Goal: Transaction & Acquisition: Purchase product/service

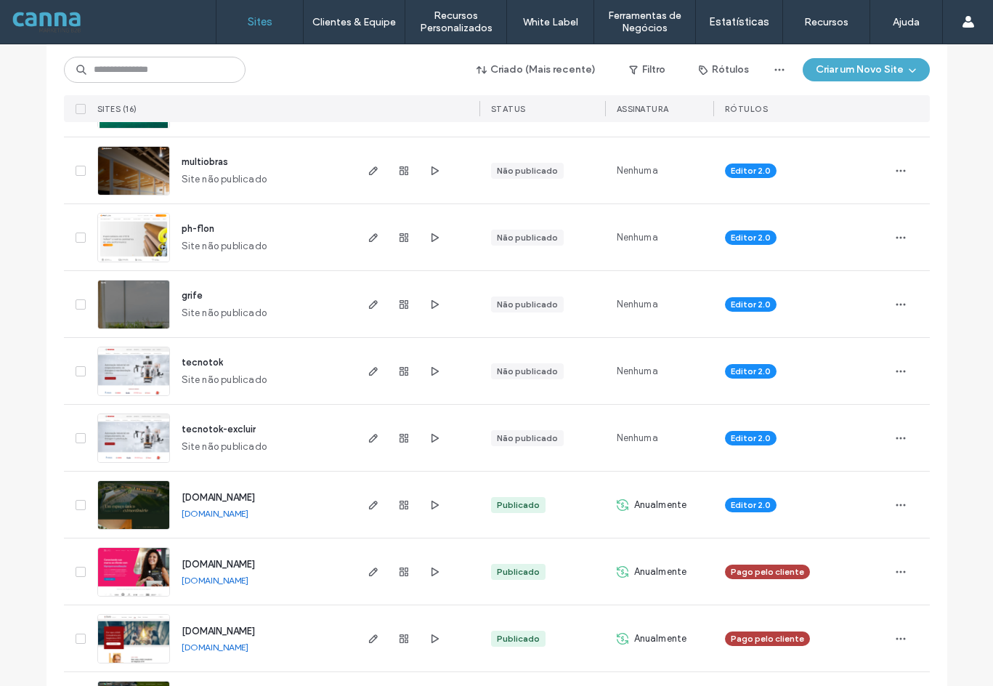
scroll to position [218, 0]
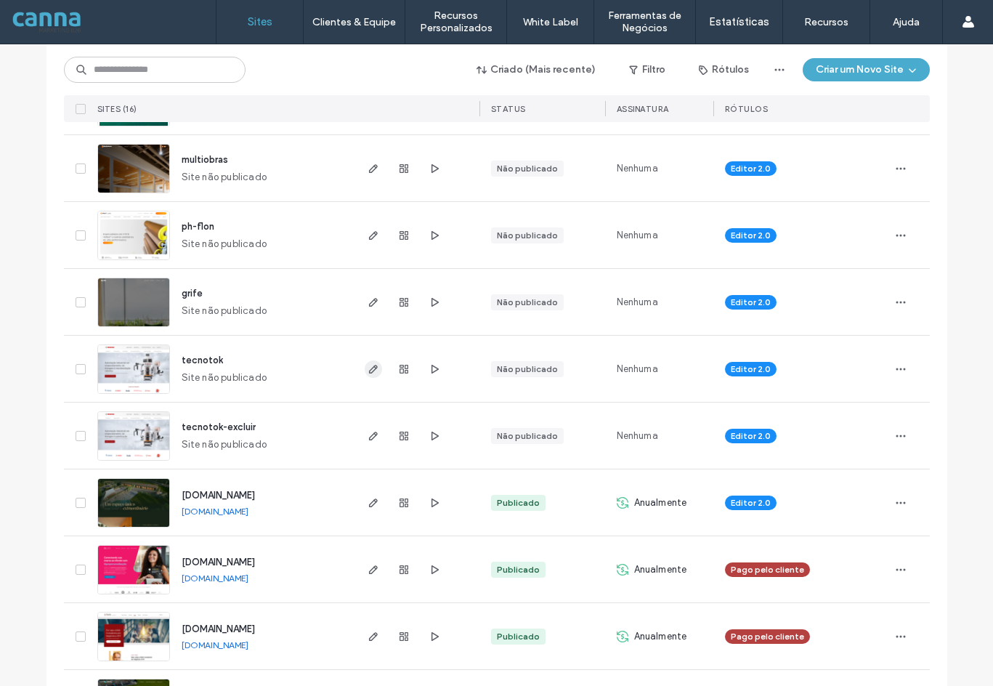
click at [370, 372] on icon "button" at bounding box center [374, 369] width 12 height 12
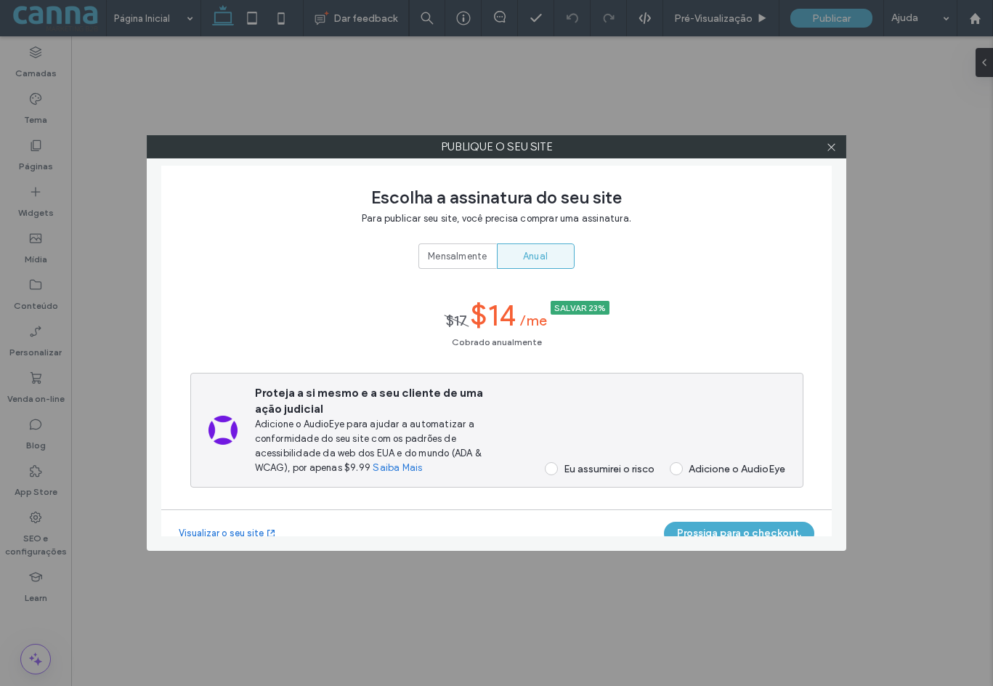
click at [447, 255] on span "Mensalmente" at bounding box center [457, 256] width 59 height 15
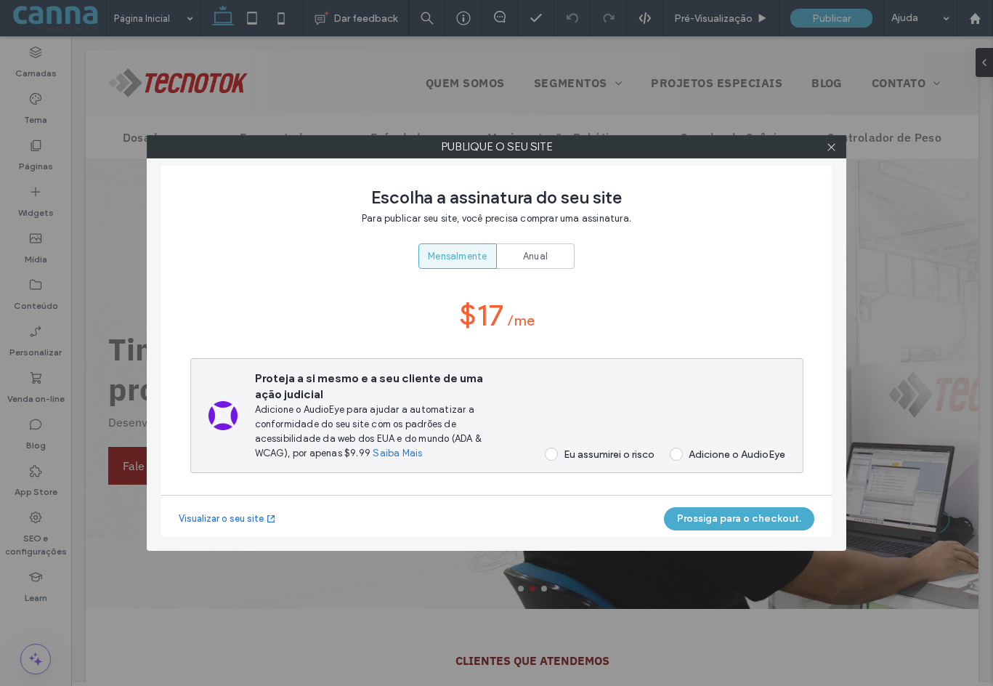
click at [583, 457] on div "Eu assumirei o risco" at bounding box center [609, 454] width 91 height 12
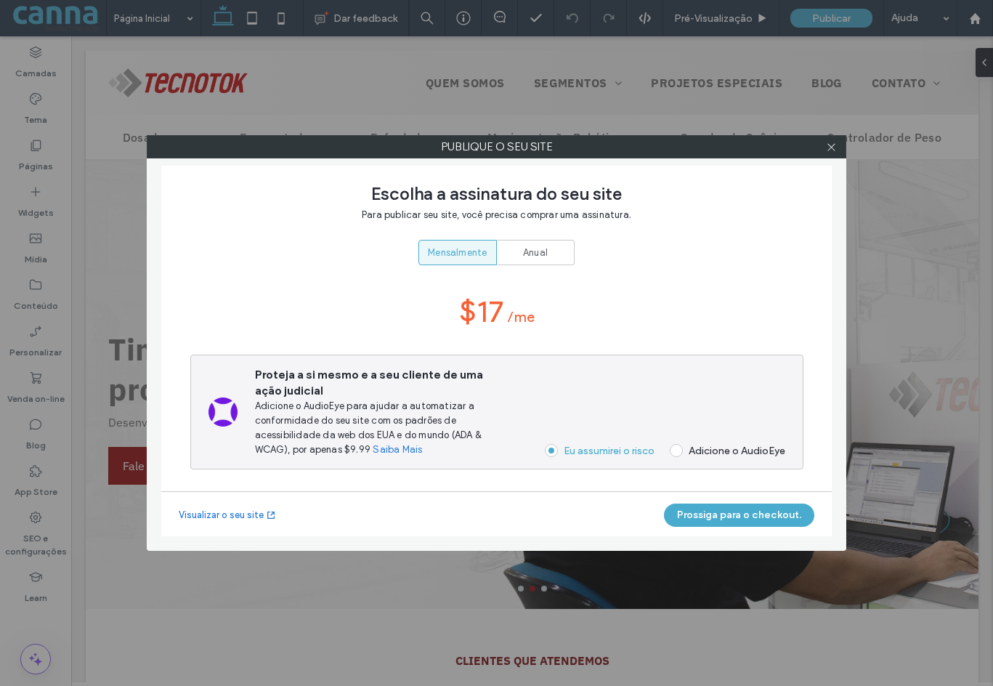
scroll to position [6, 0]
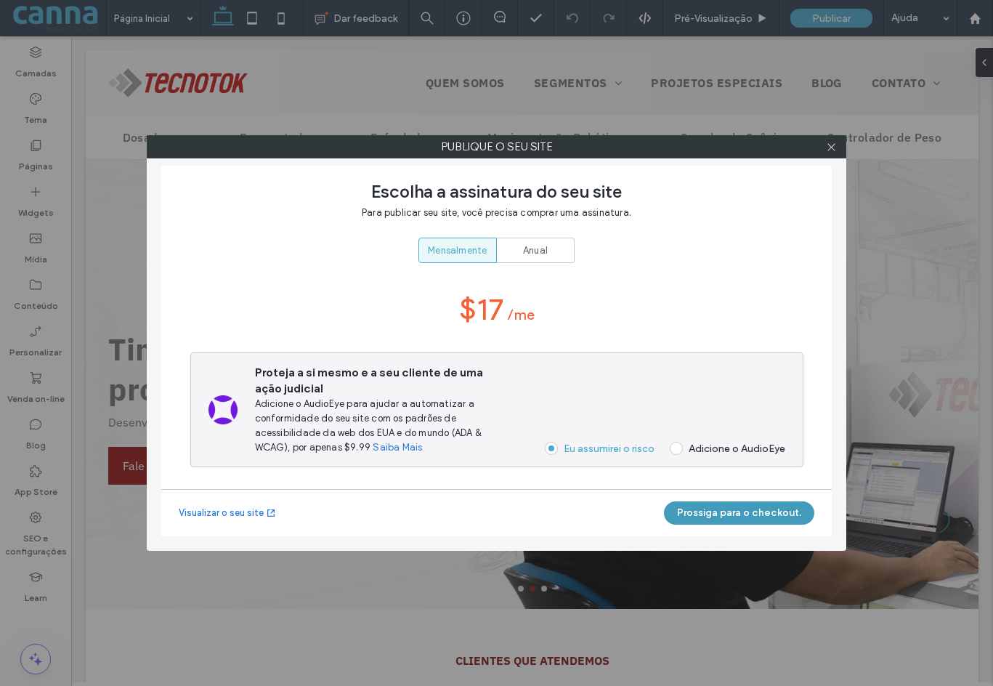
click at [734, 516] on button "Prossiga para o checkout." at bounding box center [739, 512] width 150 height 23
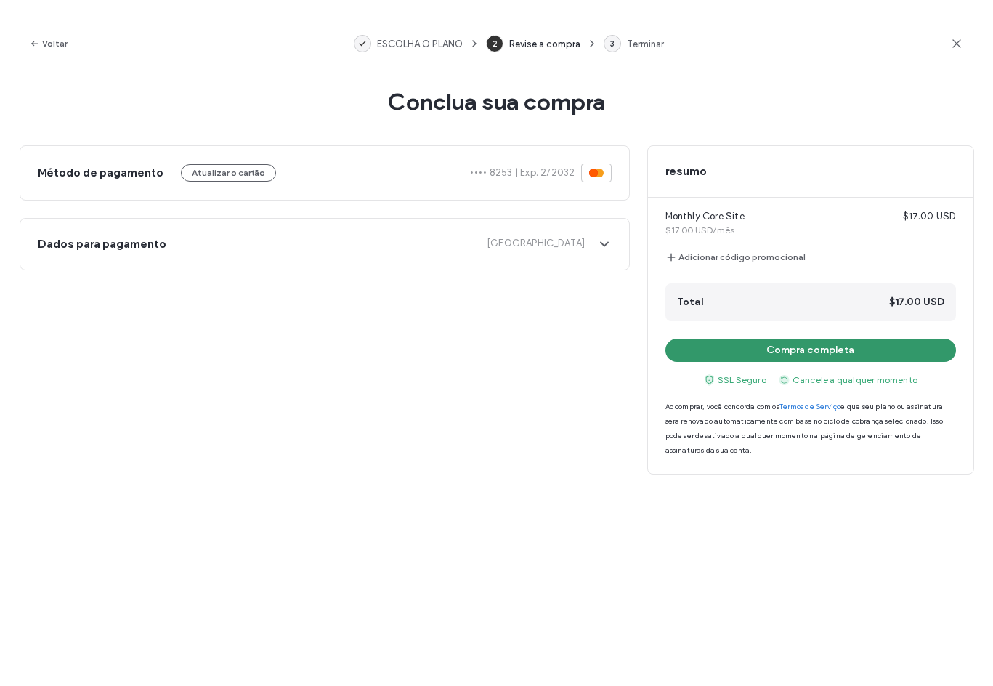
click at [757, 352] on button "Compra completa" at bounding box center [810, 349] width 291 height 23
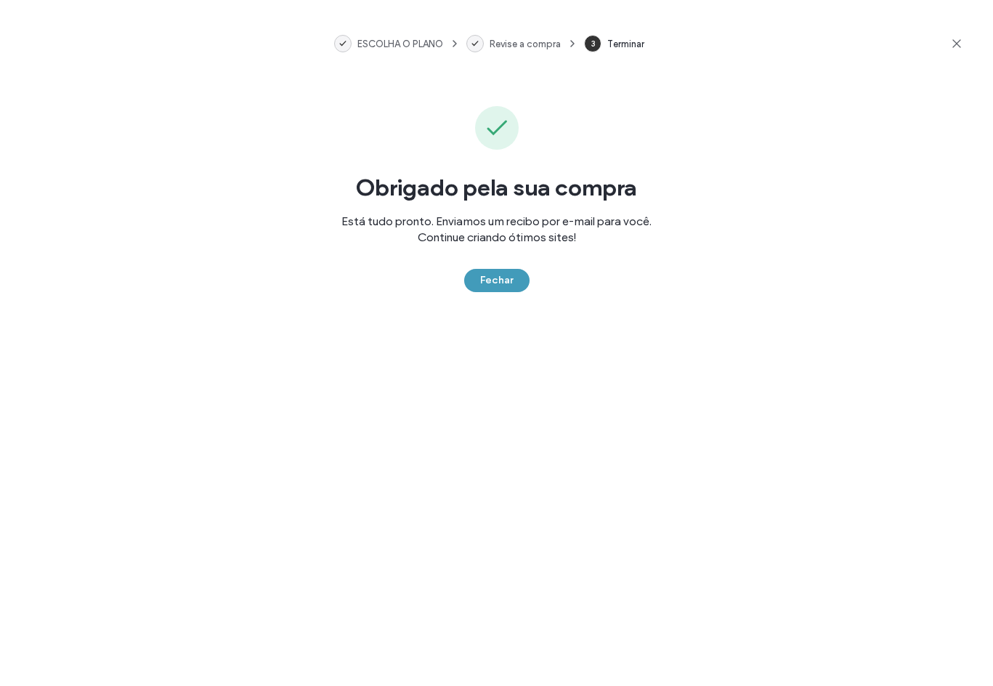
click at [491, 280] on button "Fechar" at bounding box center [496, 280] width 65 height 23
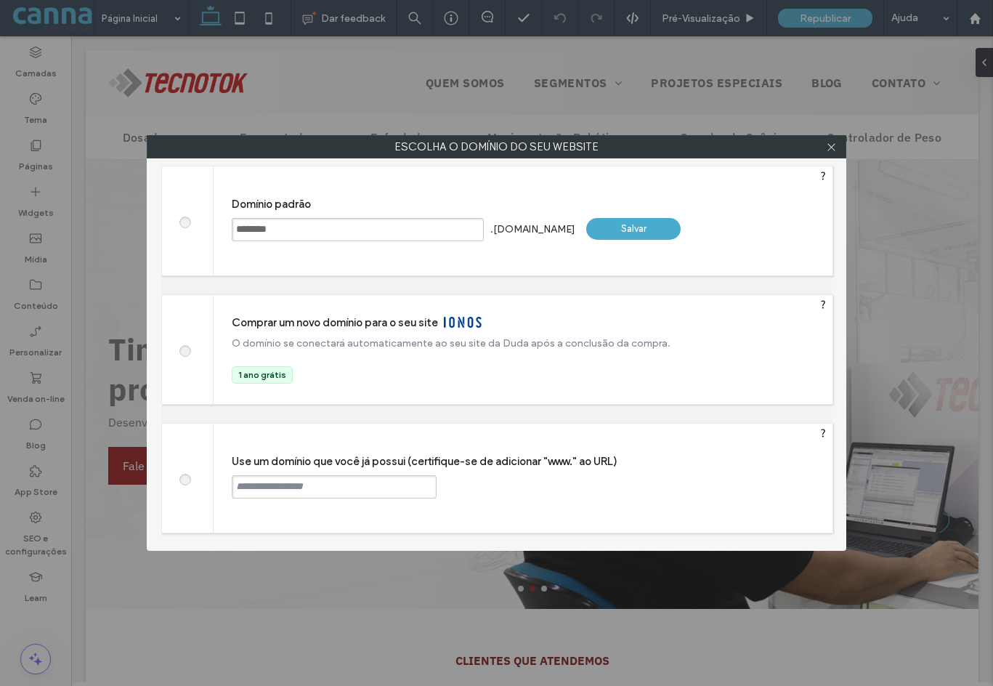
click at [644, 227] on div "Salvar" at bounding box center [633, 229] width 94 height 22
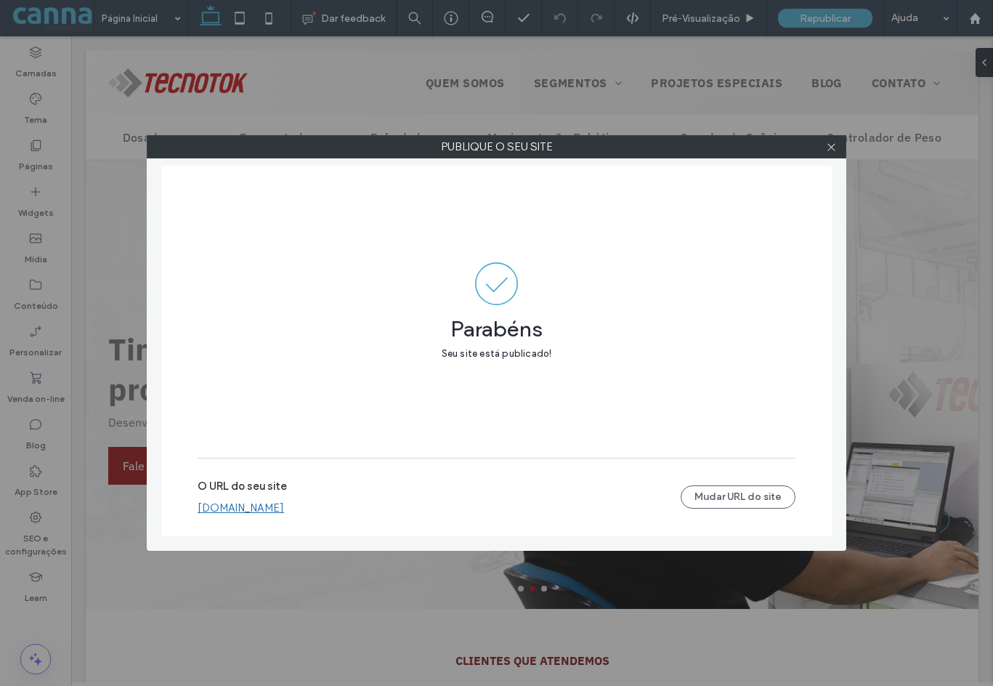
click at [284, 506] on link "[DOMAIN_NAME]" at bounding box center [241, 507] width 86 height 13
